Goal: Transaction & Acquisition: Purchase product/service

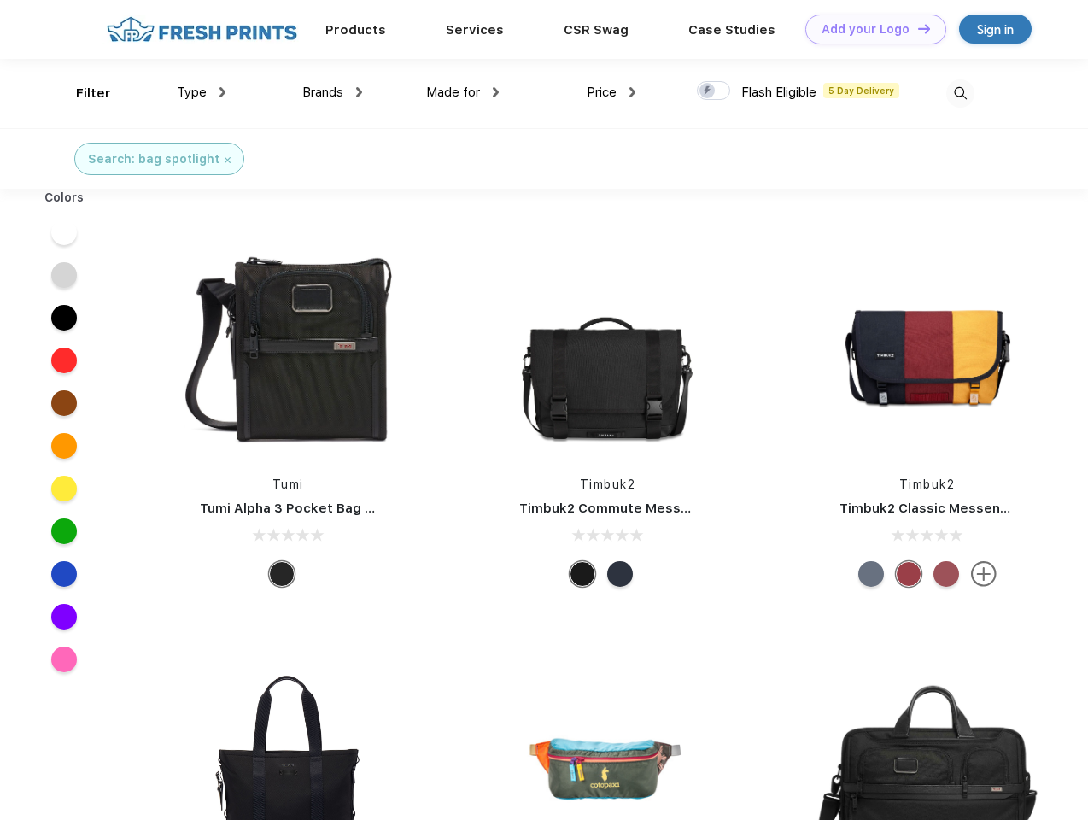
click at [869, 29] on link "Add your Logo Design Tool" at bounding box center [875, 30] width 141 height 30
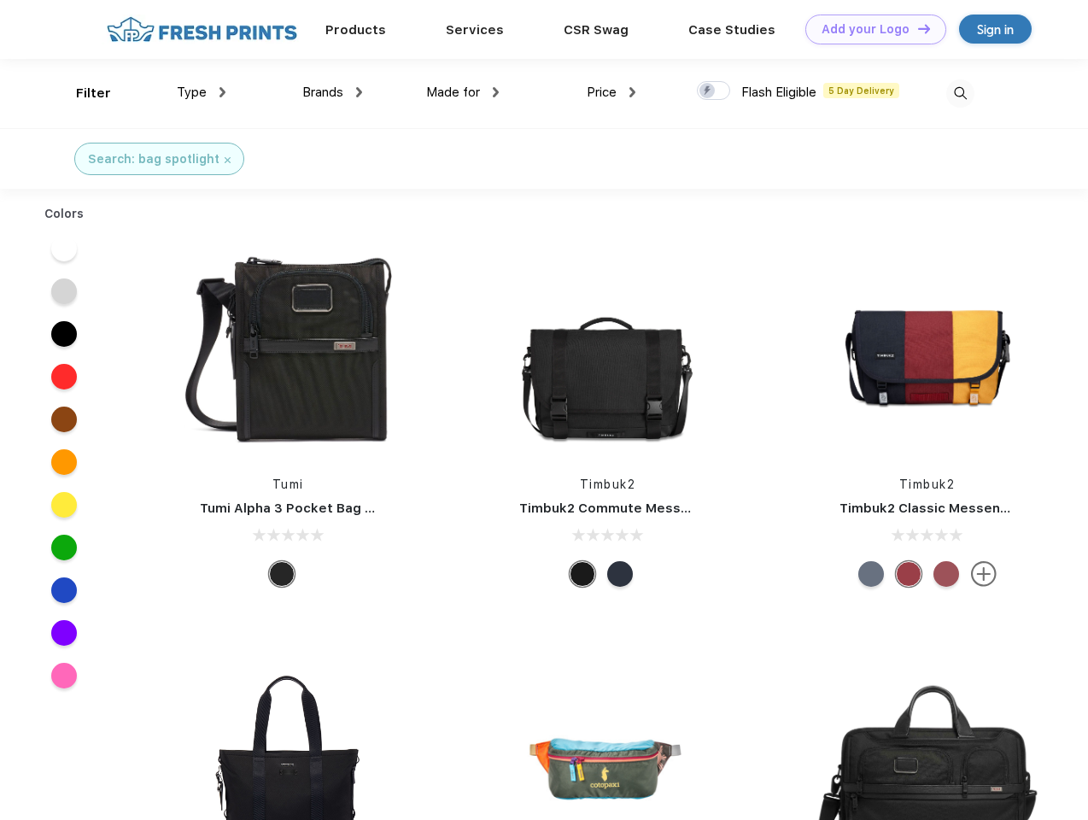
click at [0, 0] on div "Design Tool" at bounding box center [0, 0] width 0 height 0
click at [916, 28] on link "Add your Logo Design Tool" at bounding box center [875, 30] width 141 height 30
click at [82, 93] on div "Filter" at bounding box center [93, 94] width 35 height 20
click at [202, 92] on span "Type" at bounding box center [192, 92] width 30 height 15
click at [332, 92] on span "Brands" at bounding box center [322, 92] width 41 height 15
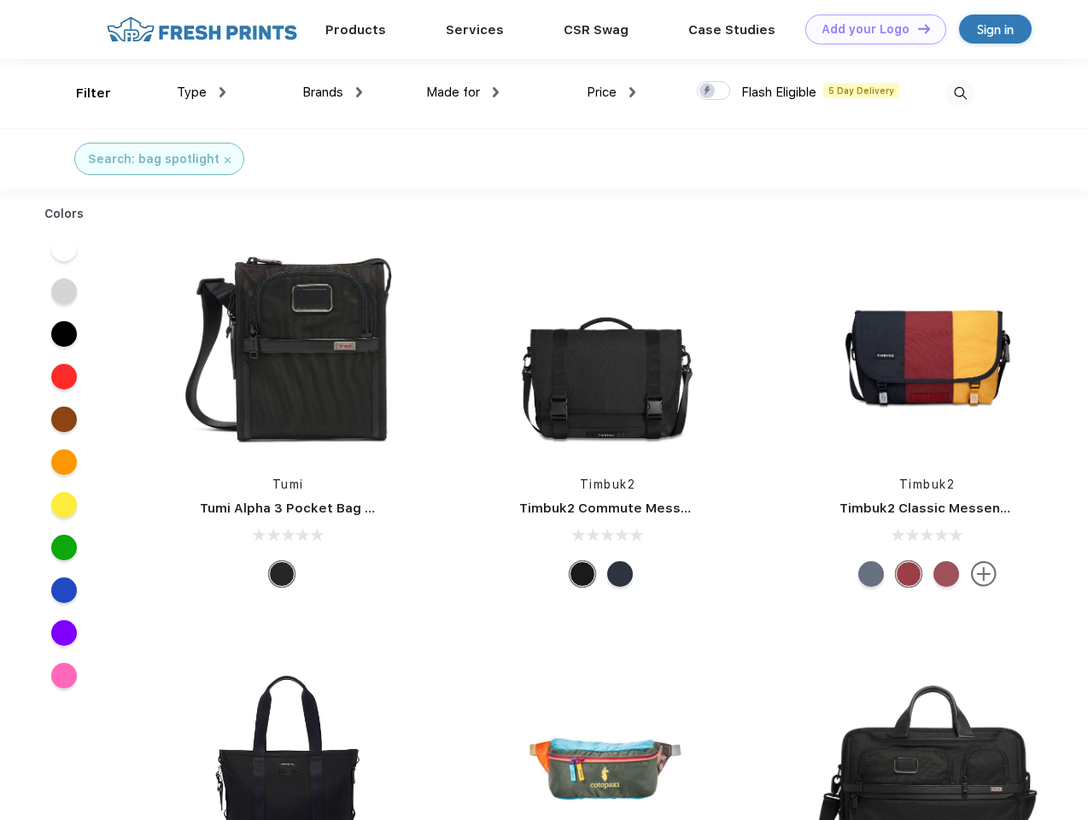
click at [463, 92] on span "Made for" at bounding box center [453, 92] width 54 height 15
click at [612, 92] on span "Price" at bounding box center [602, 92] width 30 height 15
click at [714, 91] on div at bounding box center [713, 90] width 33 height 19
click at [708, 91] on input "checkbox" at bounding box center [702, 85] width 11 height 11
click at [960, 93] on img at bounding box center [960, 93] width 28 height 28
